Goal: Navigation & Orientation: Find specific page/section

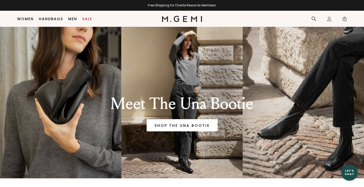
scroll to position [131, 0]
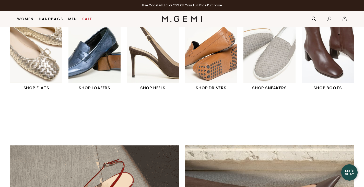
scroll to position [201, 0]
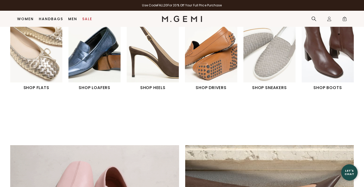
click at [318, 71] on img "6 / 6" at bounding box center [328, 49] width 52 height 65
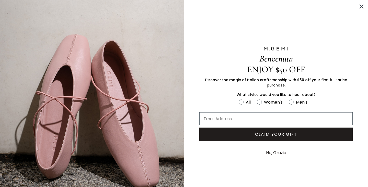
click at [357, 3] on circle "Close dialog" at bounding box center [361, 6] width 8 height 8
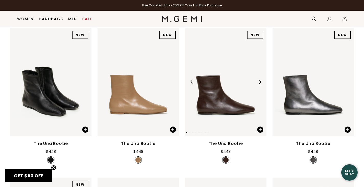
scroll to position [73, 0]
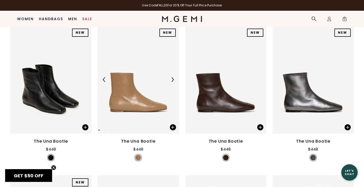
click at [174, 82] on div at bounding box center [172, 80] width 8 height 8
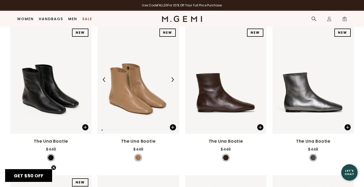
click at [174, 82] on div at bounding box center [172, 80] width 8 height 8
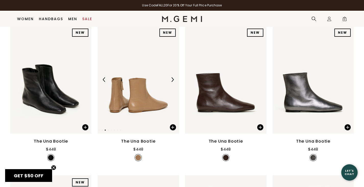
click at [174, 82] on div at bounding box center [172, 80] width 8 height 8
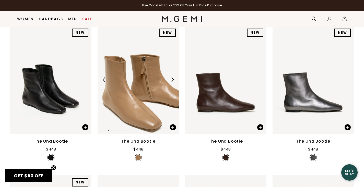
click at [174, 82] on div at bounding box center [172, 80] width 8 height 8
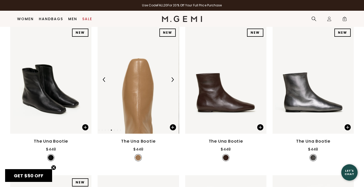
click at [174, 82] on div at bounding box center [172, 80] width 8 height 8
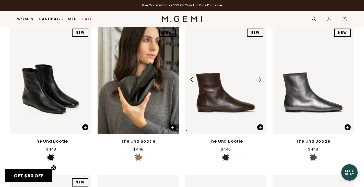
click at [258, 84] on div at bounding box center [260, 80] width 8 height 8
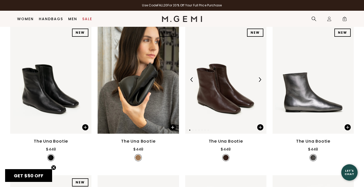
click at [258, 84] on div at bounding box center [260, 80] width 8 height 8
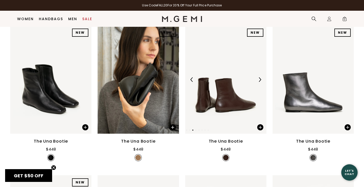
click at [258, 84] on div at bounding box center [260, 80] width 8 height 8
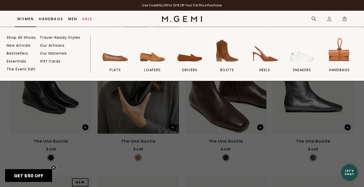
click at [22, 18] on link "Women" at bounding box center [25, 19] width 17 height 4
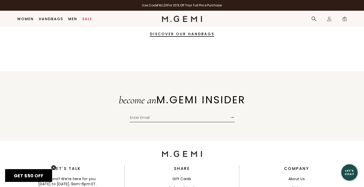
scroll to position [783, 0]
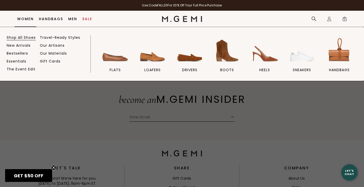
click at [18, 39] on link "Shop All Shoes" at bounding box center [21, 37] width 29 height 5
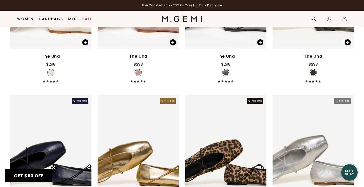
scroll to position [313, 0]
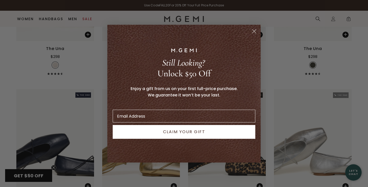
click at [254, 29] on circle "Close dialog" at bounding box center [254, 31] width 8 height 8
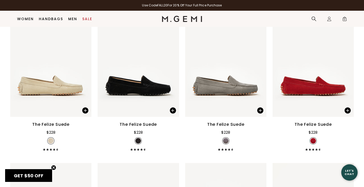
scroll to position [1017, 0]
